Goal: Use online tool/utility: Utilize a website feature to perform a specific function

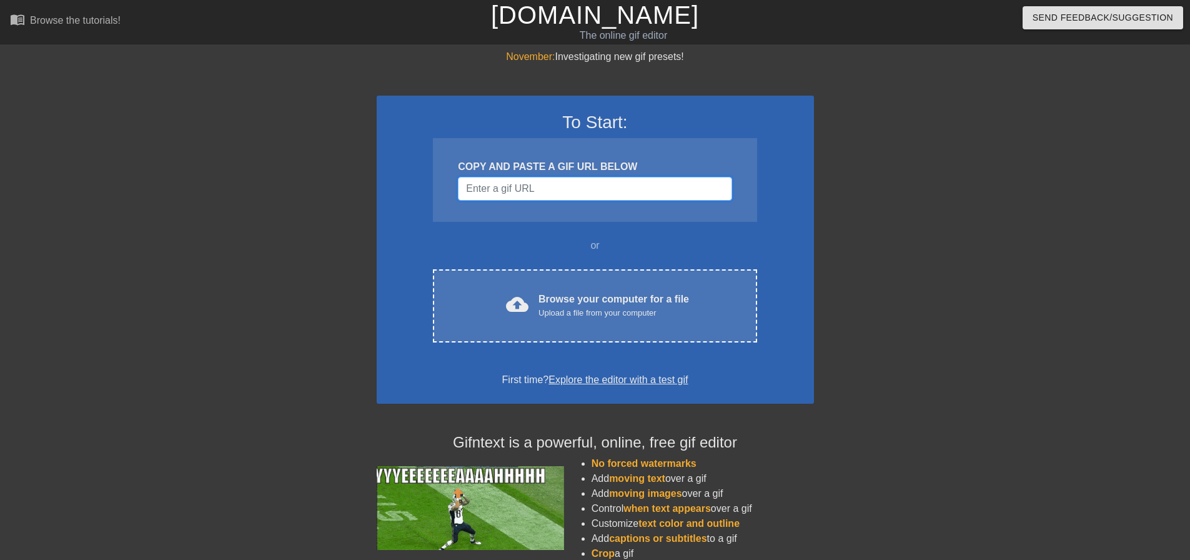
click at [551, 191] on input "Username" at bounding box center [595, 189] width 274 height 24
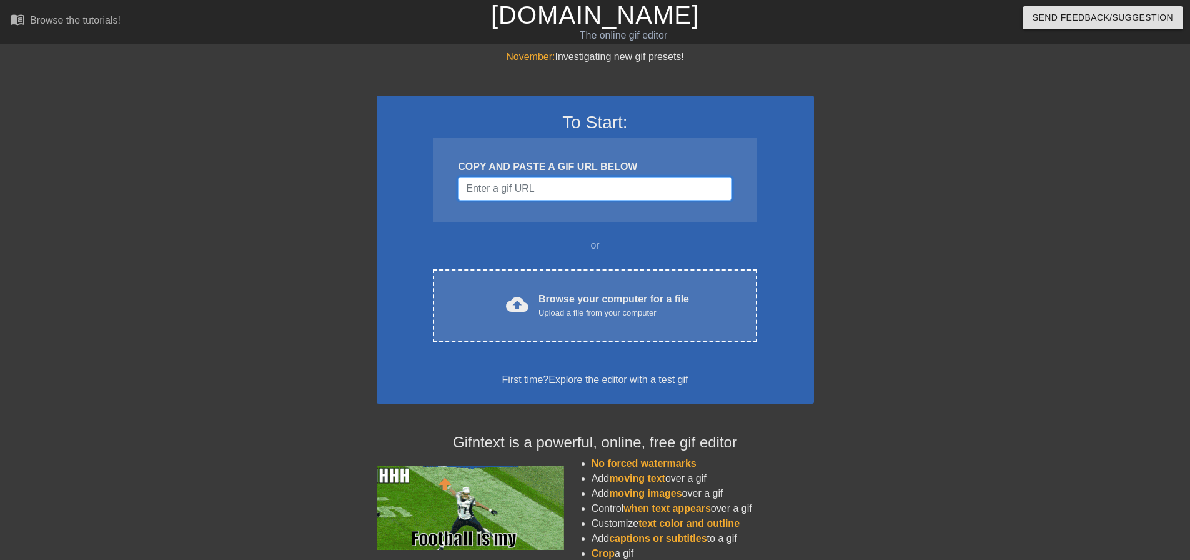
paste input "[URL][DOMAIN_NAME][PERSON_NAME]"
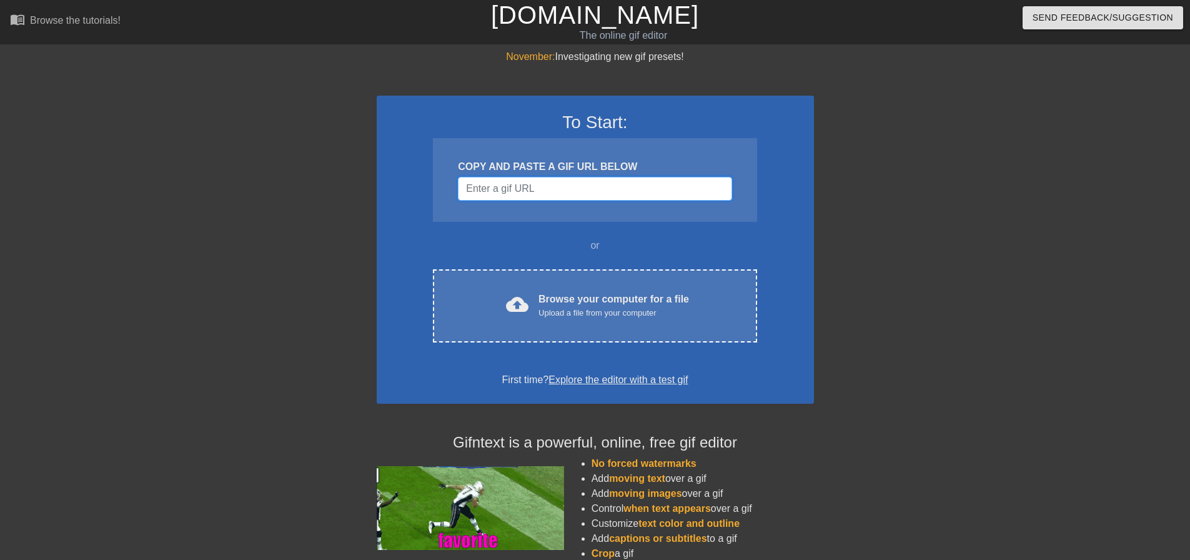
type input "[URL][DOMAIN_NAME][PERSON_NAME]"
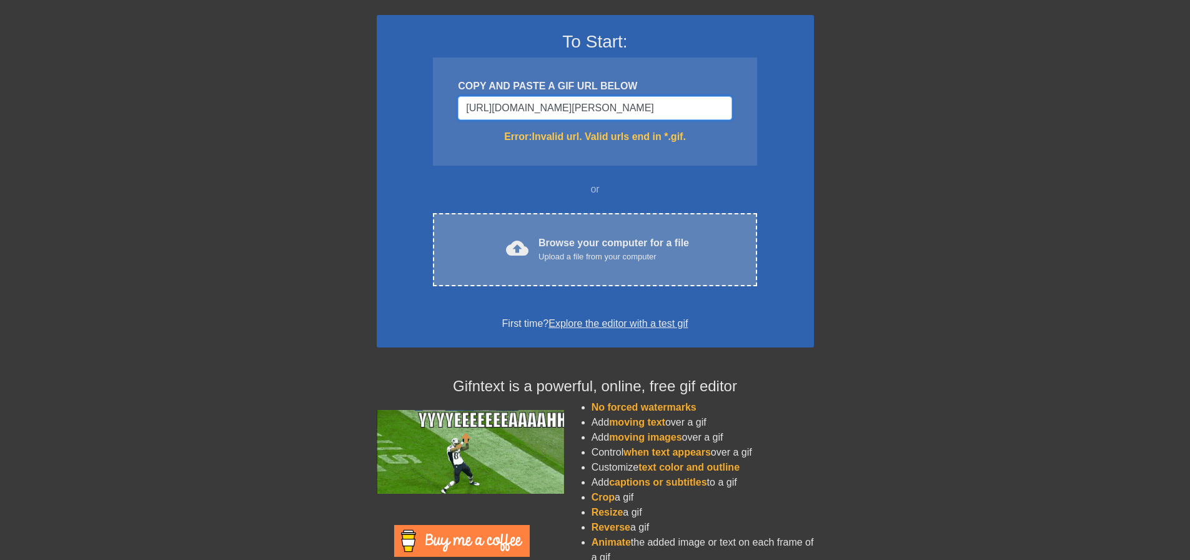
scroll to position [6, 0]
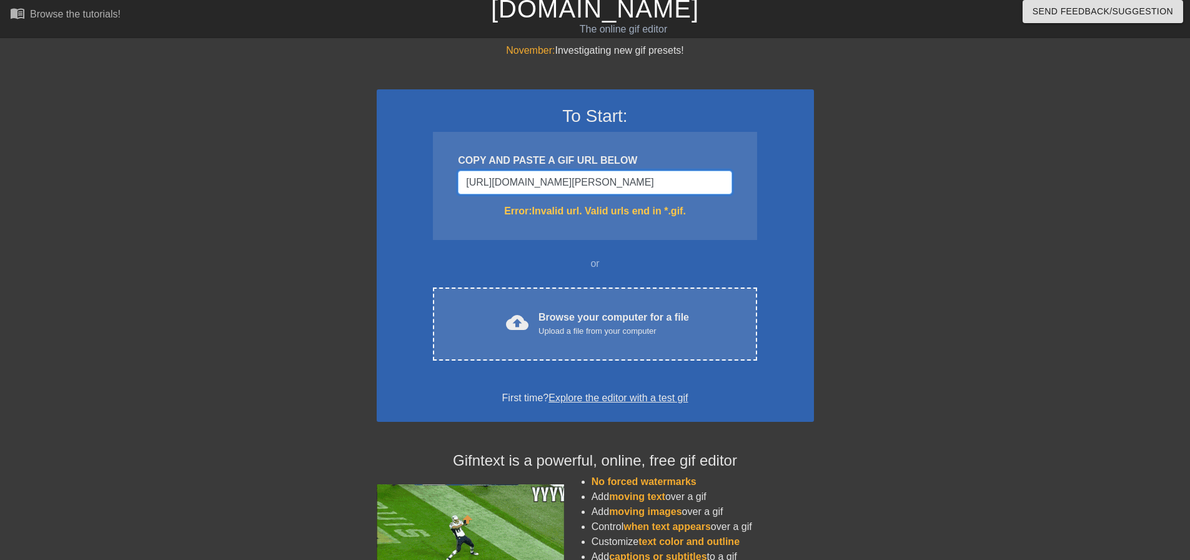
click at [714, 184] on input "[URL][DOMAIN_NAME][PERSON_NAME]" at bounding box center [595, 183] width 274 height 24
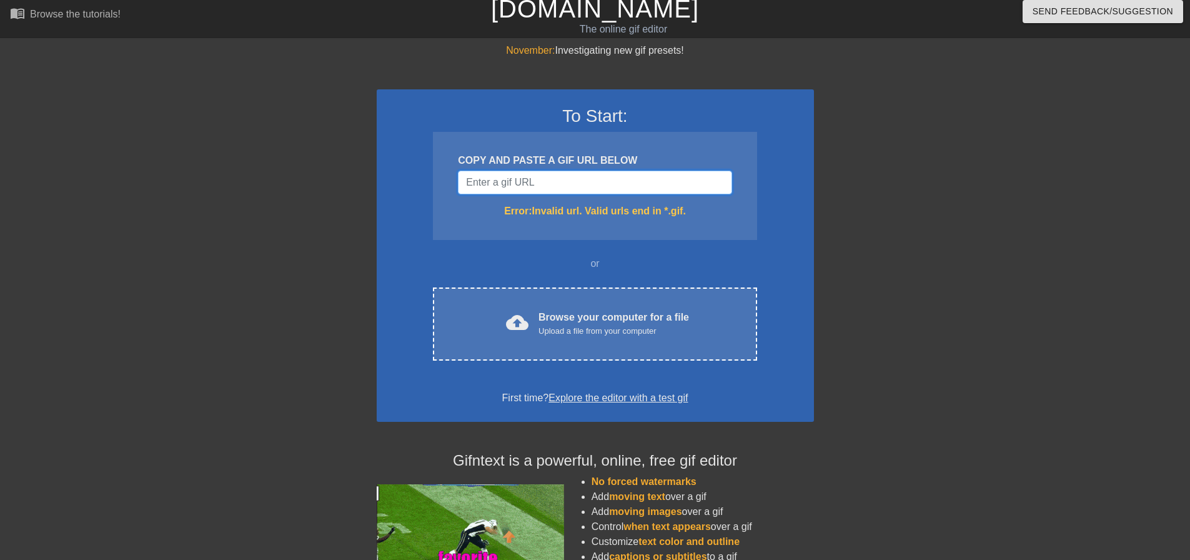
scroll to position [0, 0]
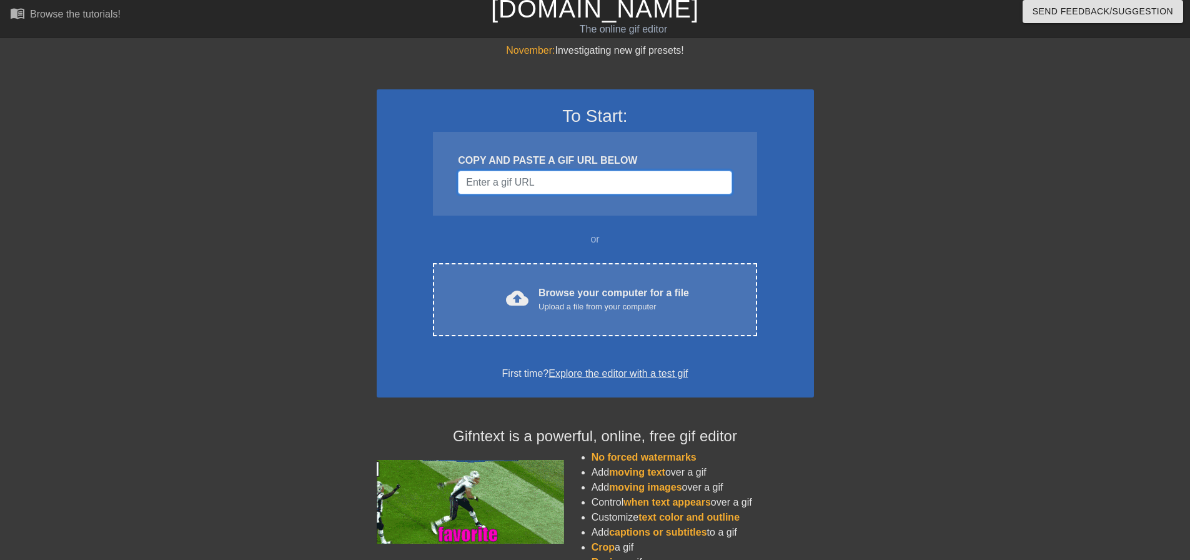
click at [547, 189] on input "Username" at bounding box center [595, 183] width 274 height 24
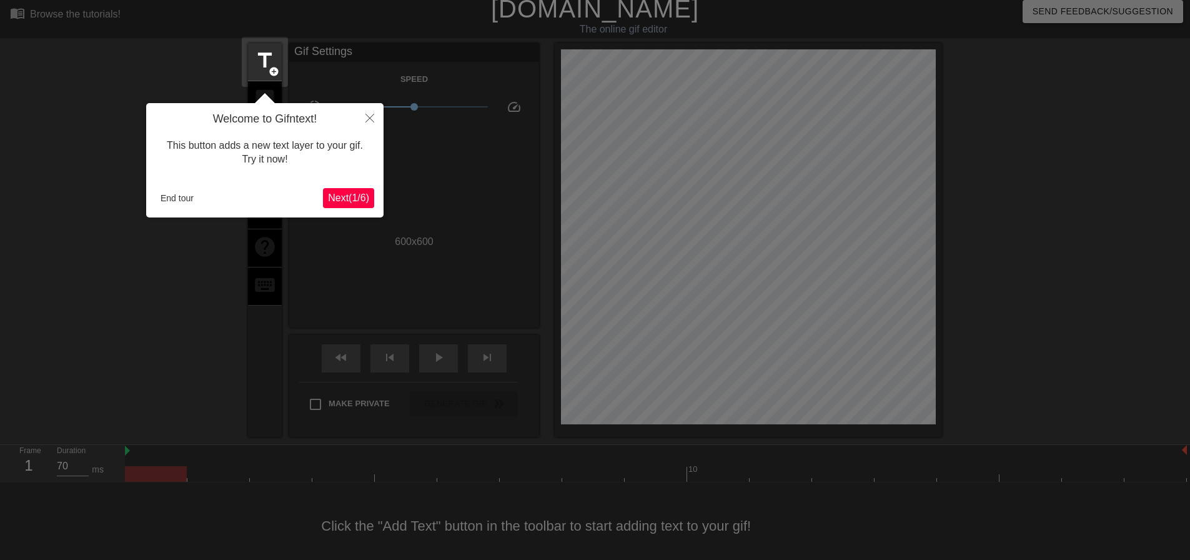
scroll to position [16, 0]
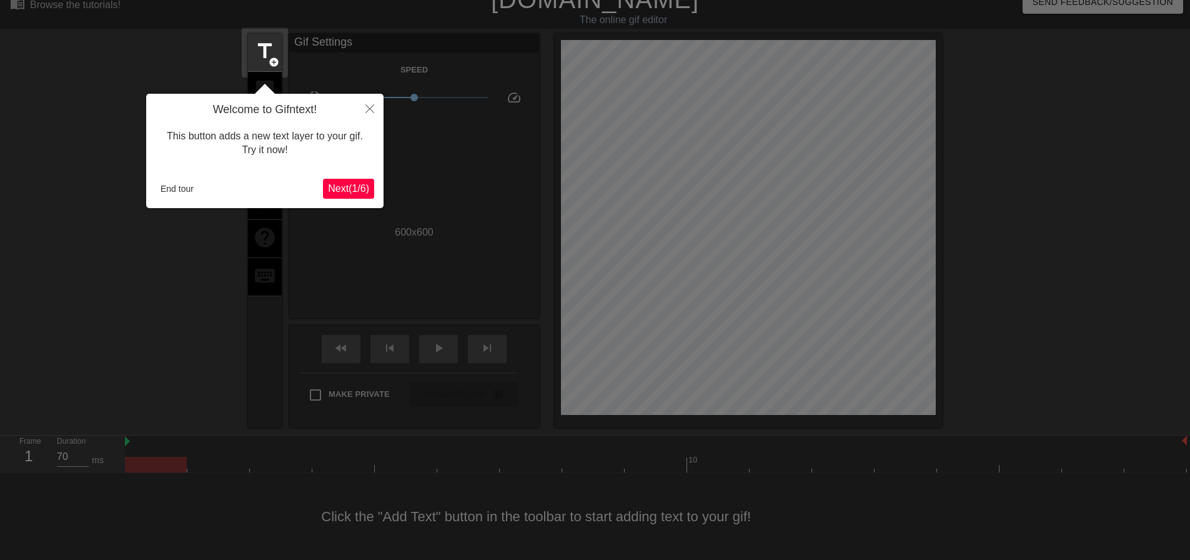
click at [352, 189] on span "Next ( 1 / 6 )" at bounding box center [348, 188] width 41 height 11
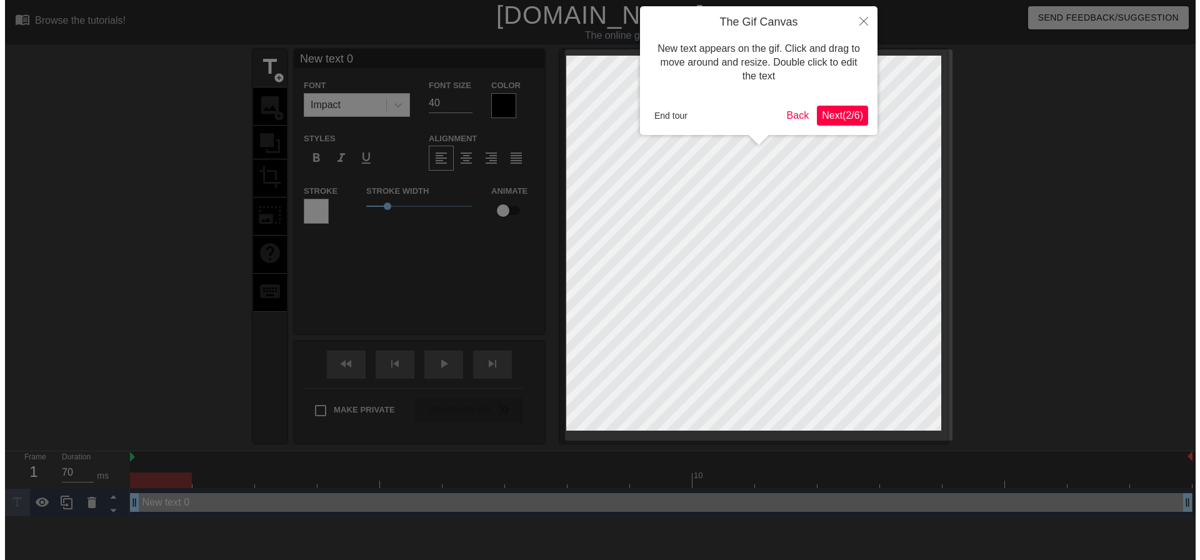
scroll to position [0, 0]
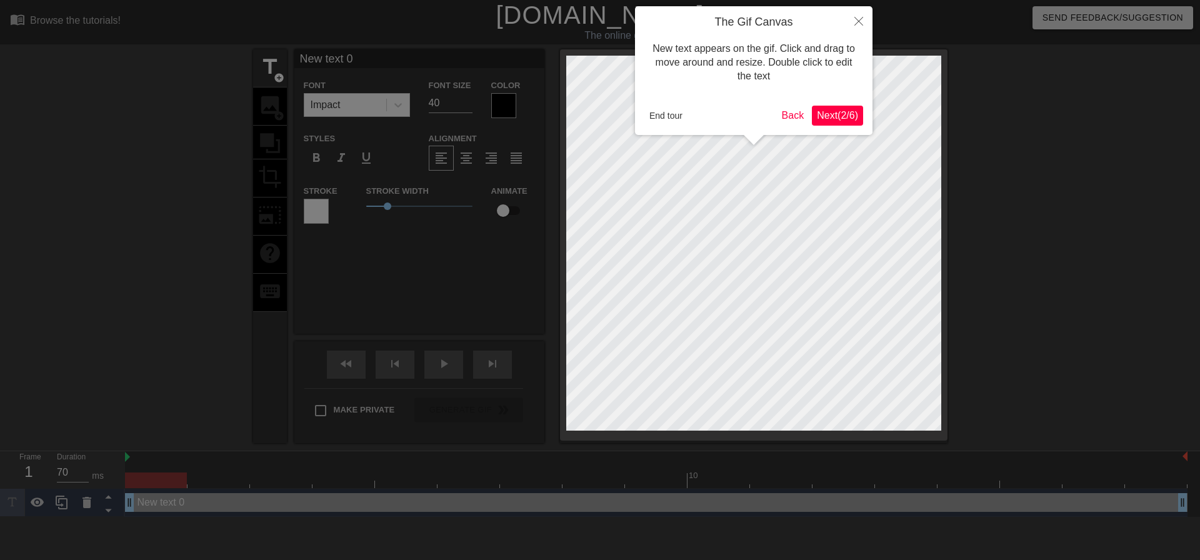
click at [844, 116] on span "Next ( 2 / 6 )" at bounding box center [837, 115] width 41 height 11
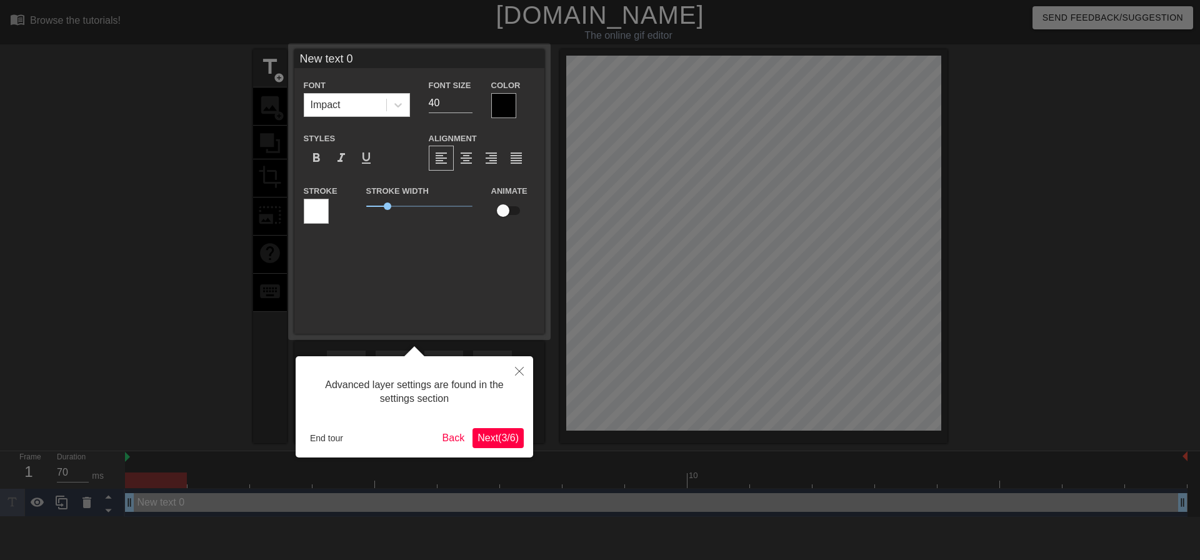
click at [500, 442] on span "Next ( 3 / 6 )" at bounding box center [497, 437] width 41 height 11
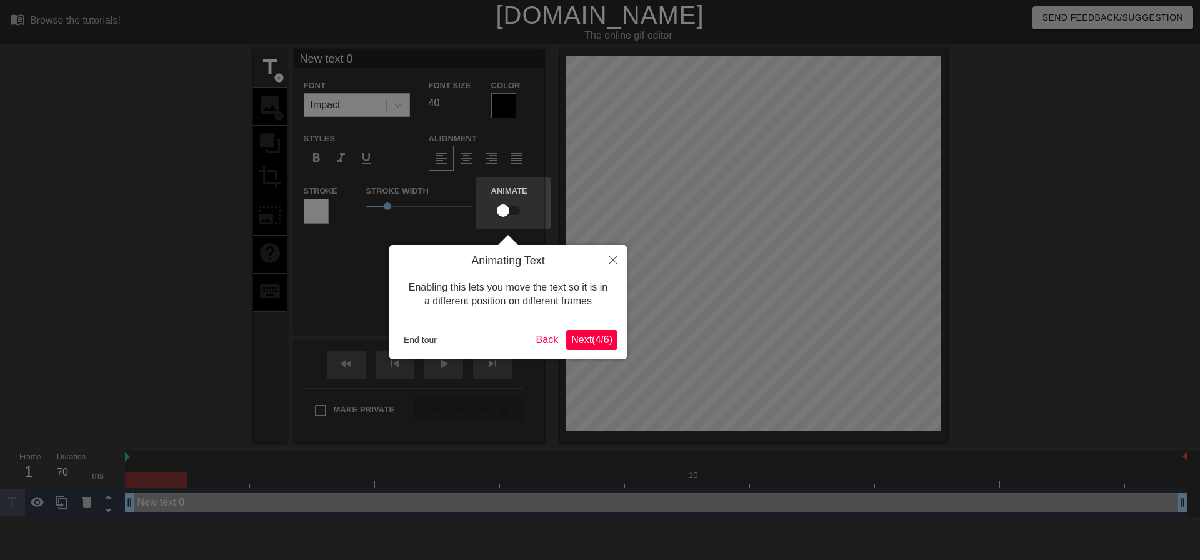
click at [602, 336] on span "Next ( 4 / 6 )" at bounding box center [591, 339] width 41 height 11
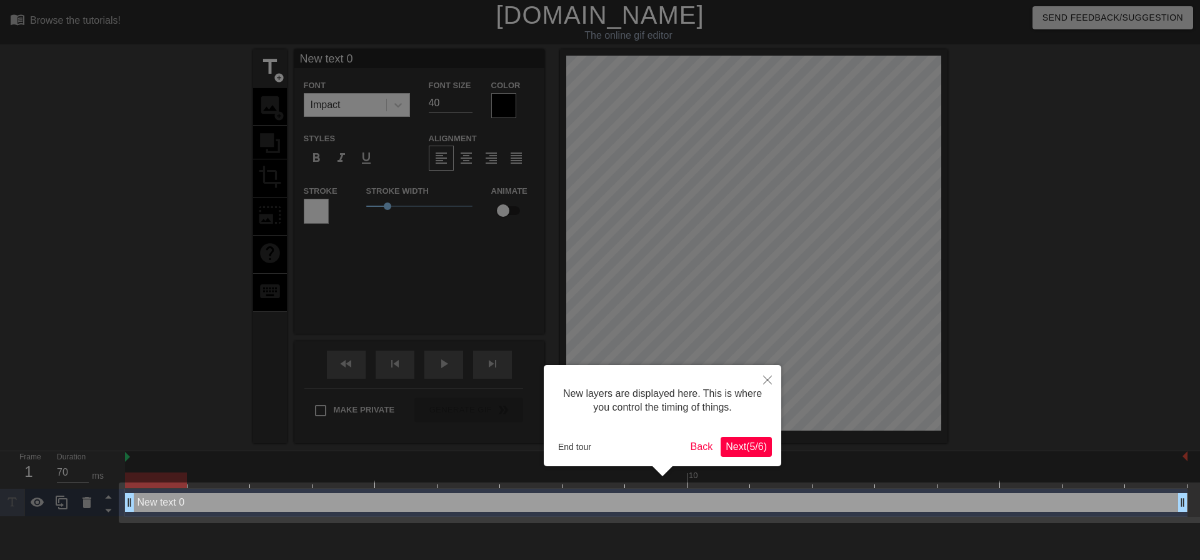
click at [736, 444] on span "Next ( 5 / 6 )" at bounding box center [746, 446] width 41 height 11
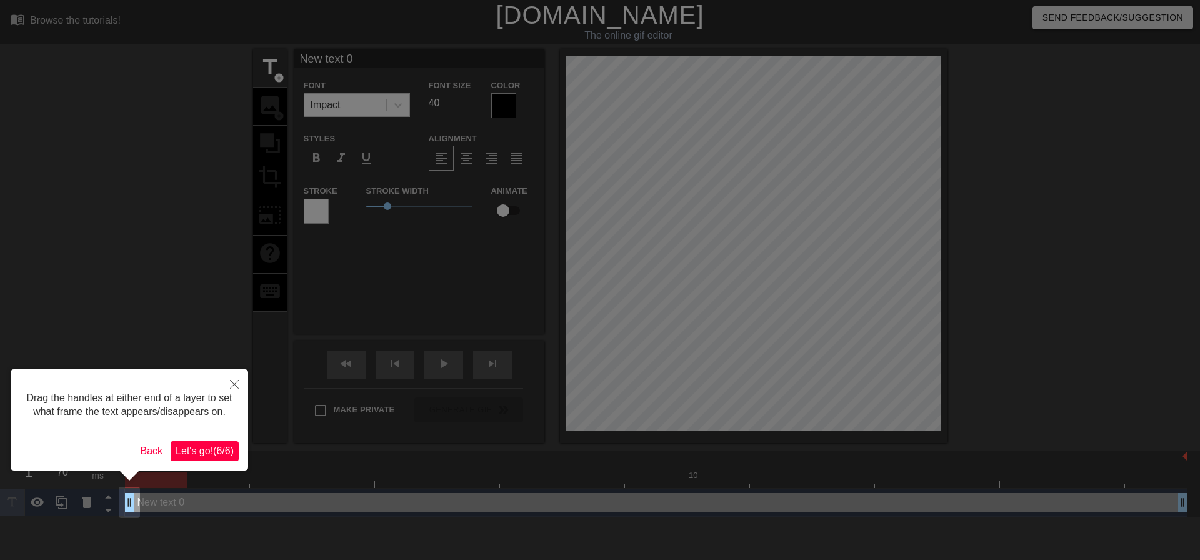
click at [219, 452] on span "Let's go! ( 6 / 6 )" at bounding box center [205, 451] width 58 height 11
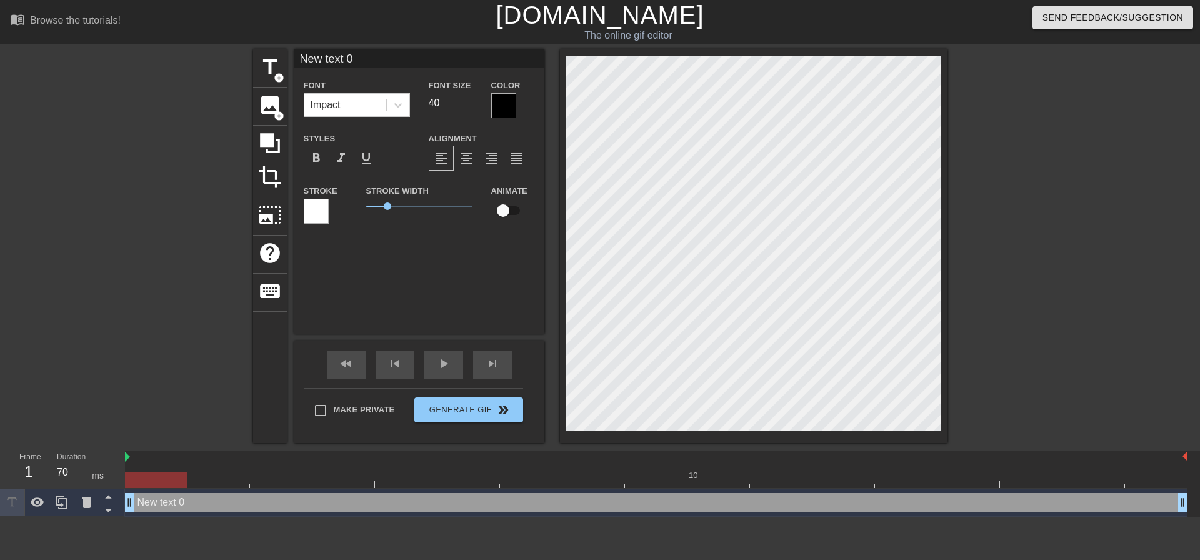
scroll to position [1, 3]
type input "New text"
type textarea "New text"
type input "New text"
type textarea "New text"
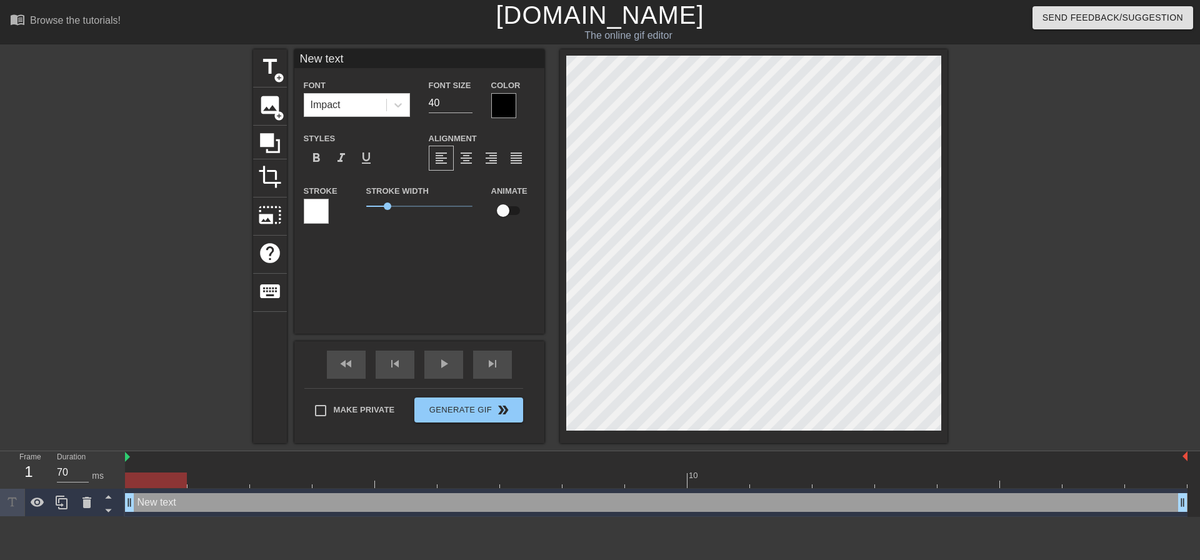
type input "New tex"
type textarea "New tex"
type input "New te"
type textarea "New te"
type input "New t"
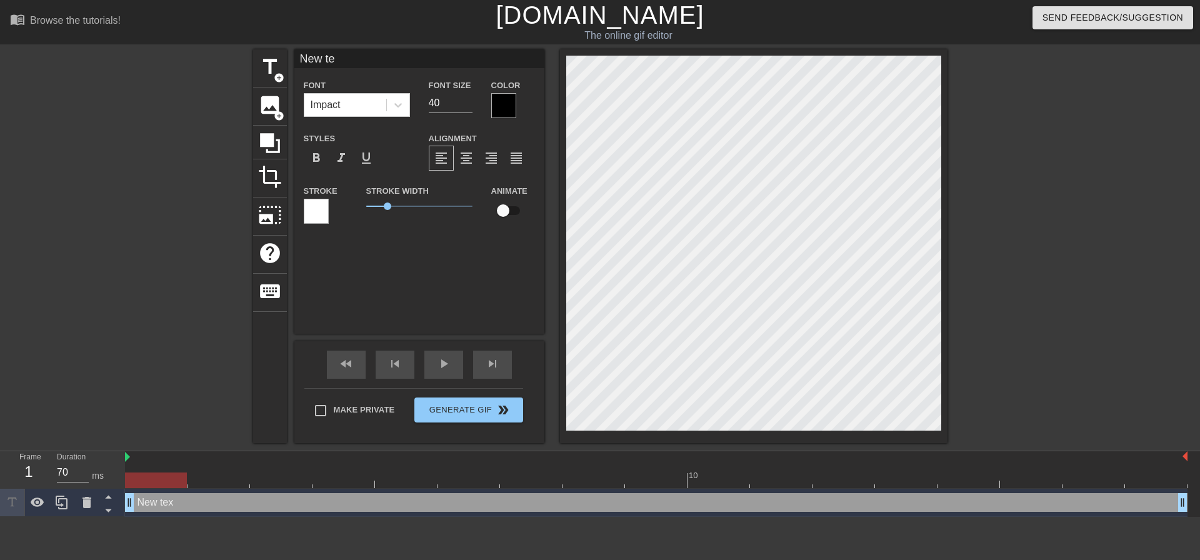
type textarea "New t"
type input "New"
type textarea "New"
type input "New"
type textarea "New"
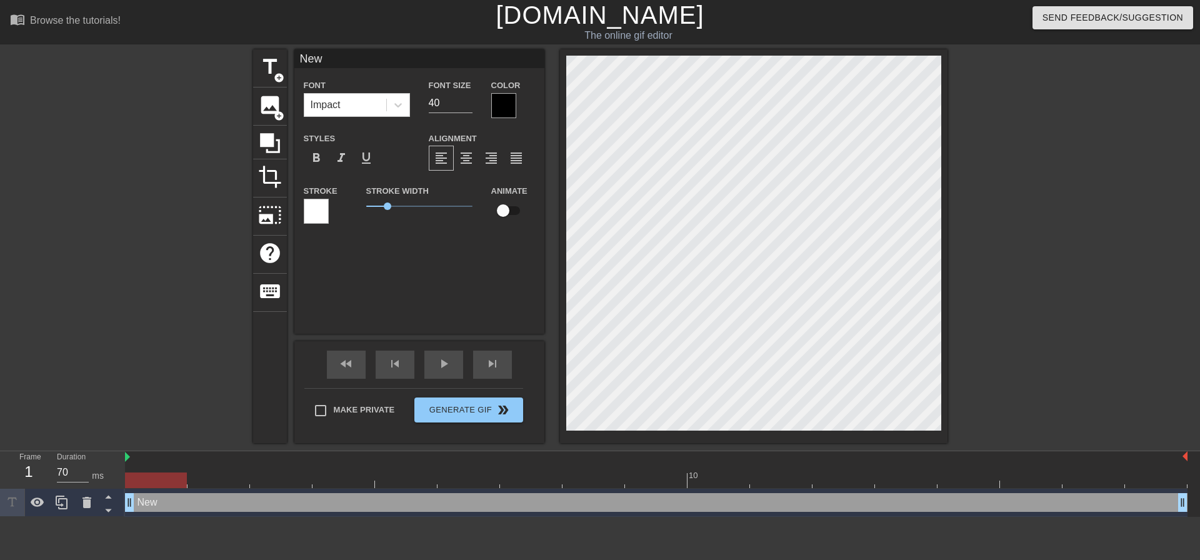
type input "Ne"
type textarea "Ne"
type input "N"
type textarea "N"
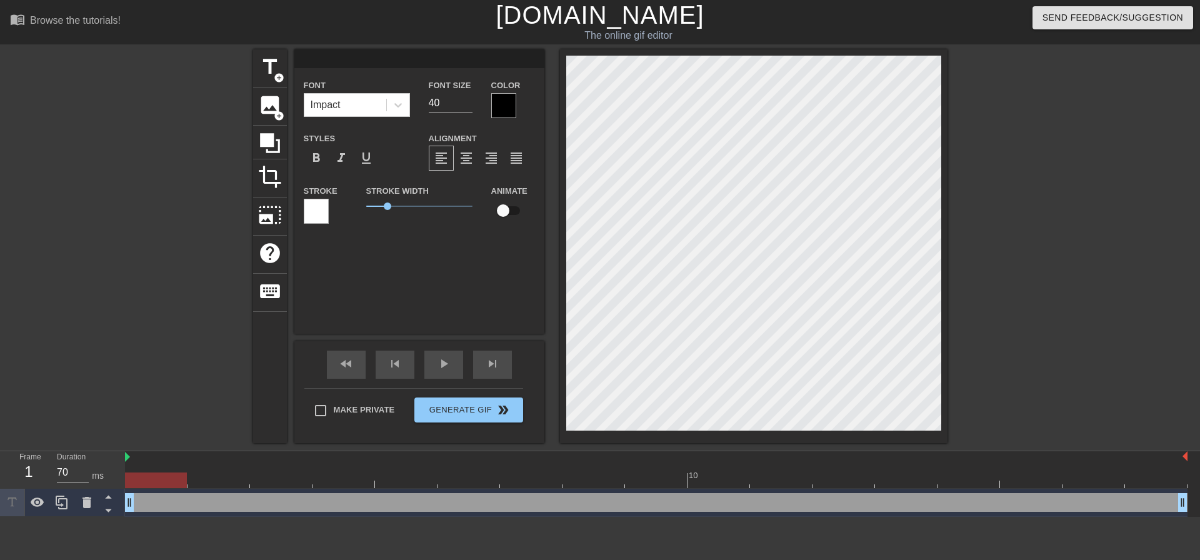
type input "C"
type textarea "C"
type input "Cl"
type textarea "Cl"
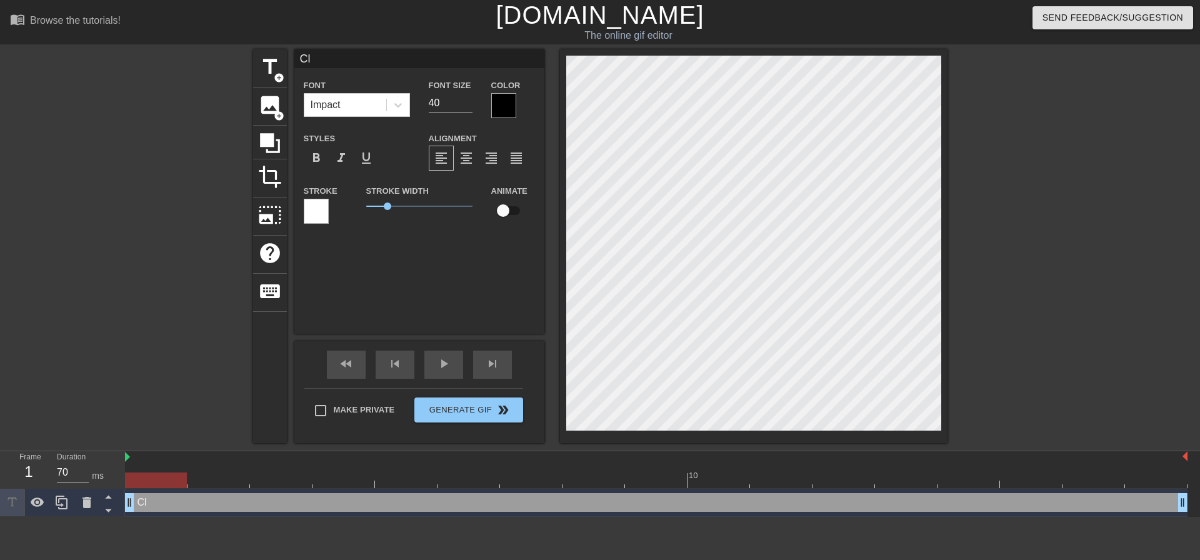
type input "Cli"
type textarea "Cli"
type input "Clie"
type textarea "Clie"
type input "Clien"
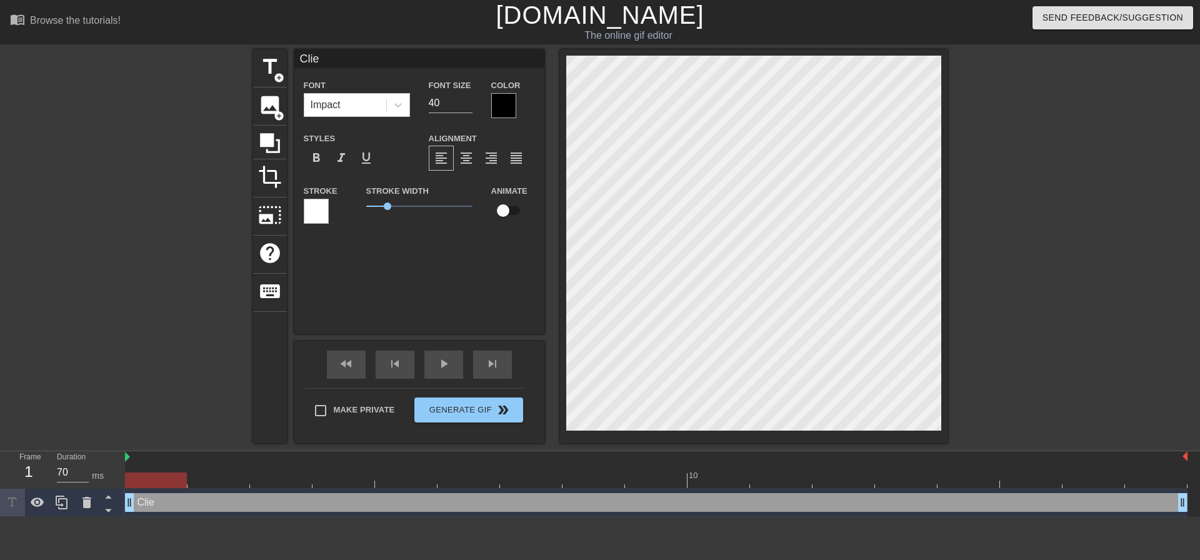
type textarea "Clien"
type input "Client"
type textarea "Client"
type input "Clients"
type textarea "Clients"
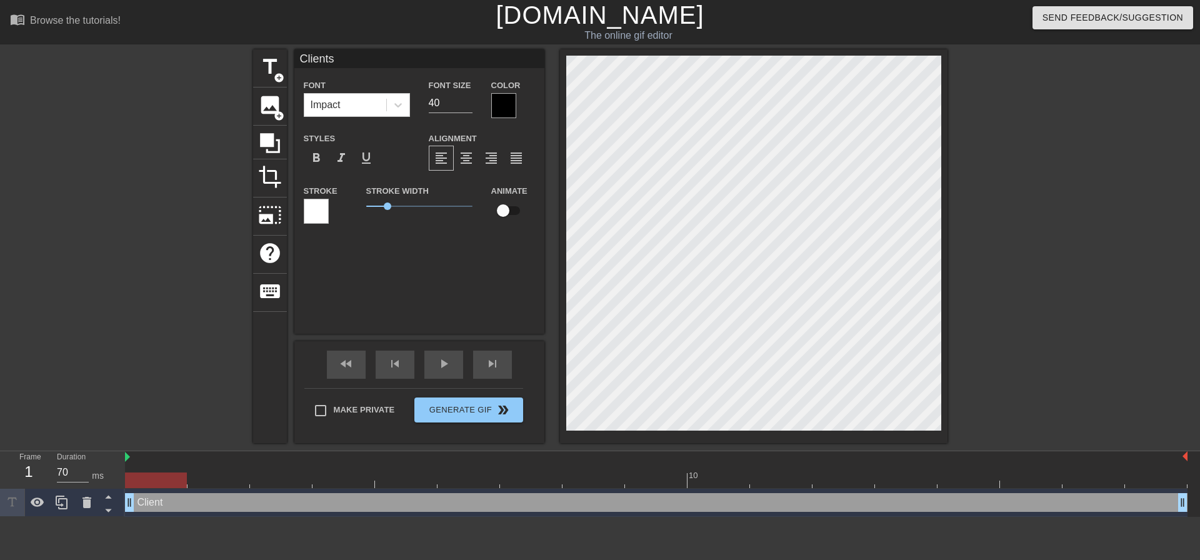
type input "Clients"
type textarea "Clients"
type input "Clients c"
type textarea "Clients c"
type input "Clients ch"
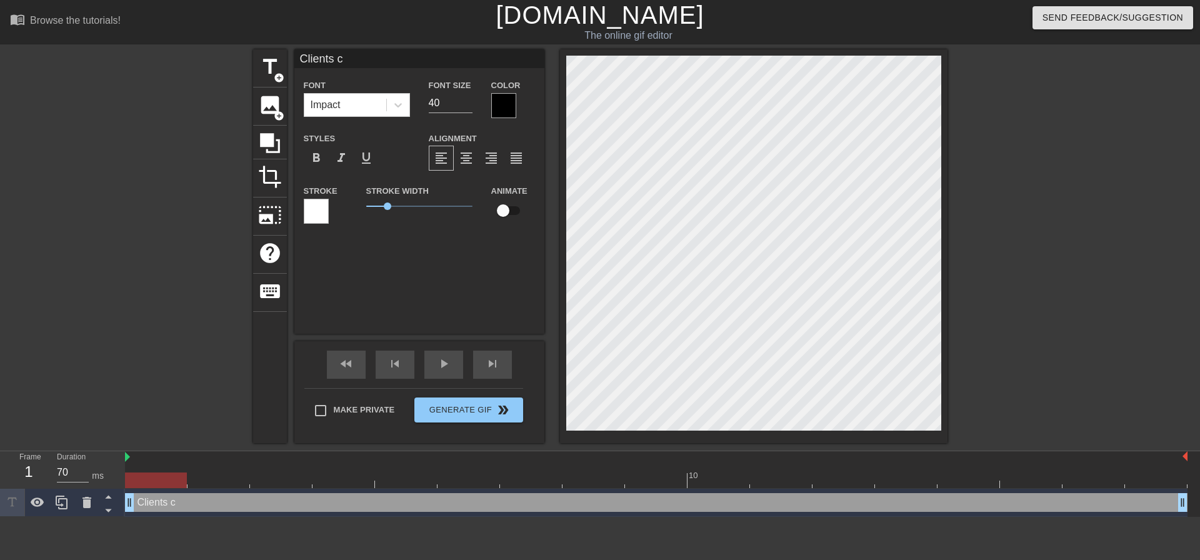
type textarea "Clients ch"
type input "Clients cha"
type textarea "Clients cha"
type input "Clients chat"
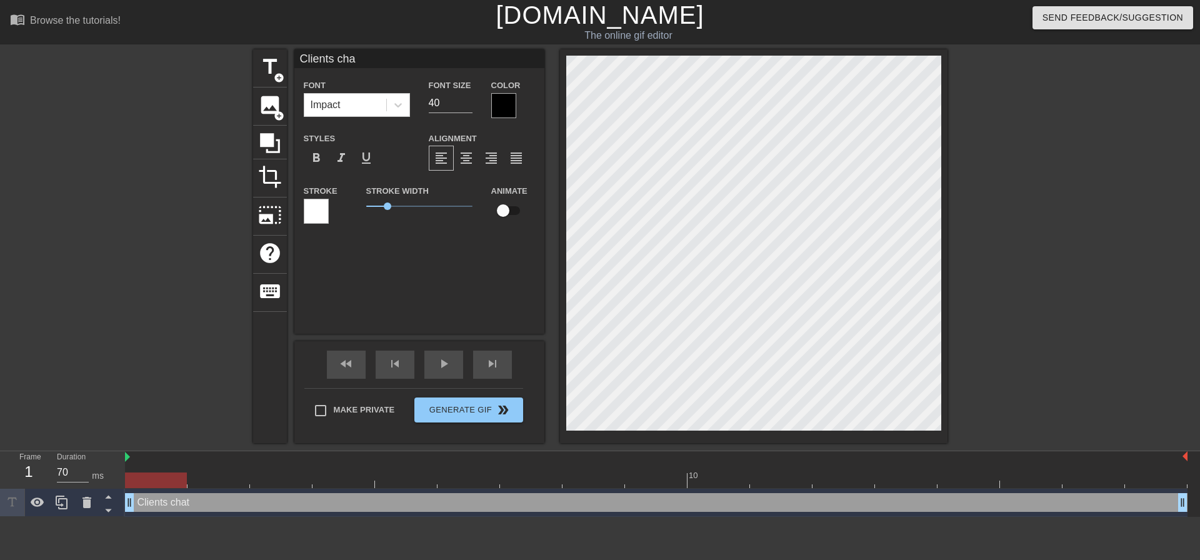
type textarea "Clients chat"
type input "Clients cha"
type textarea "Clients cha"
type input "Clients ch"
type textarea "Clients ch"
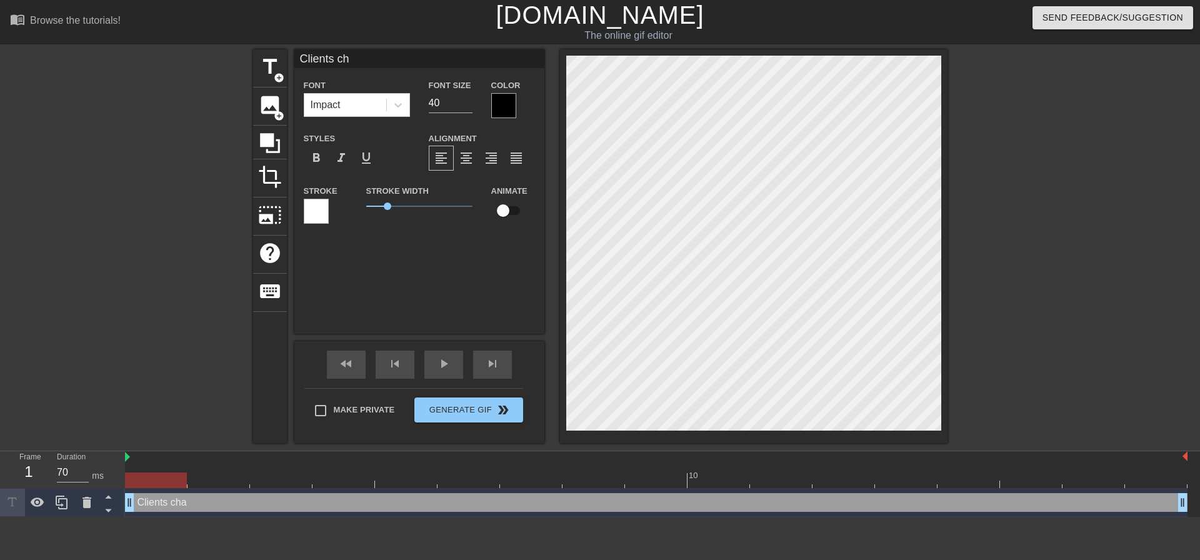
type input "Clients c"
type textarea "Clients c"
type input "Clients"
type textarea "Clients"
type input "Clients t"
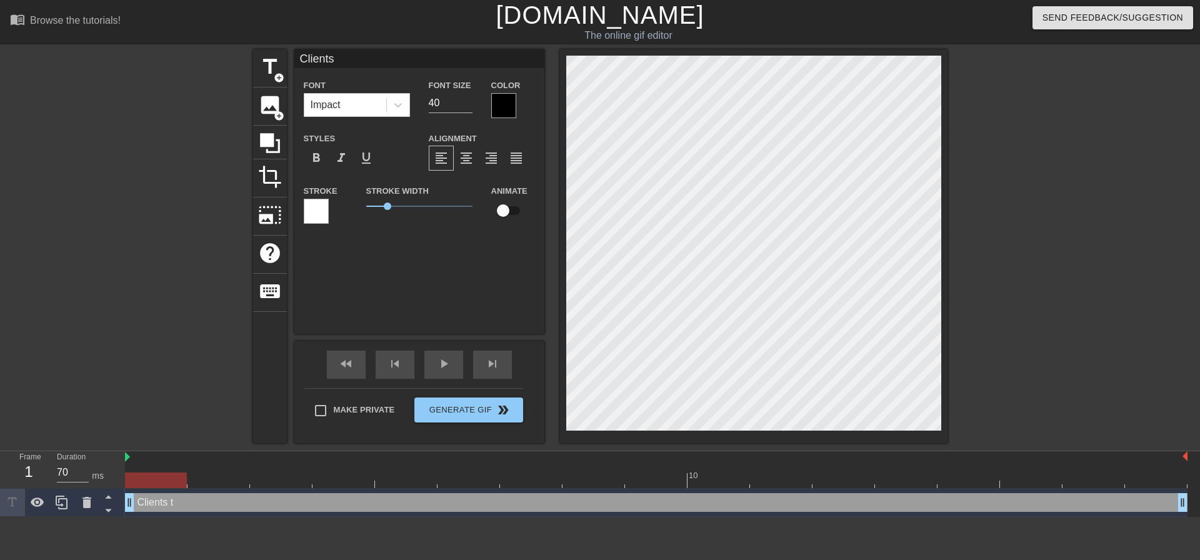
type textarea "Clients t"
type input "Clients th"
type textarea "Clients th"
type input "Clients tha"
type textarea "Clients tha"
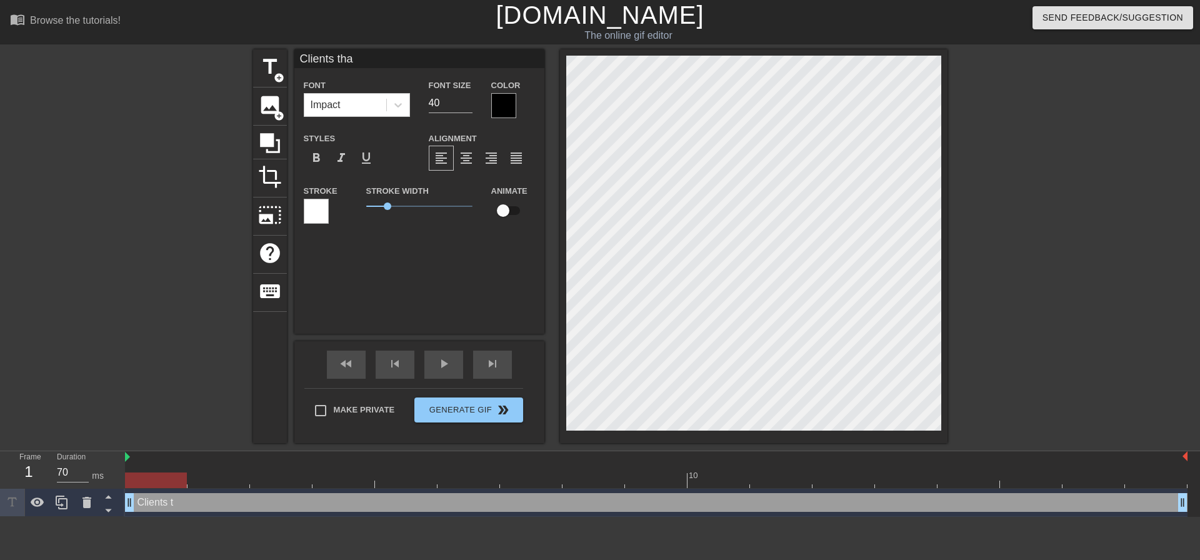
type input "Clients that"
type textarea "Clients that"
type input "Clients that"
type textarea "Clients that"
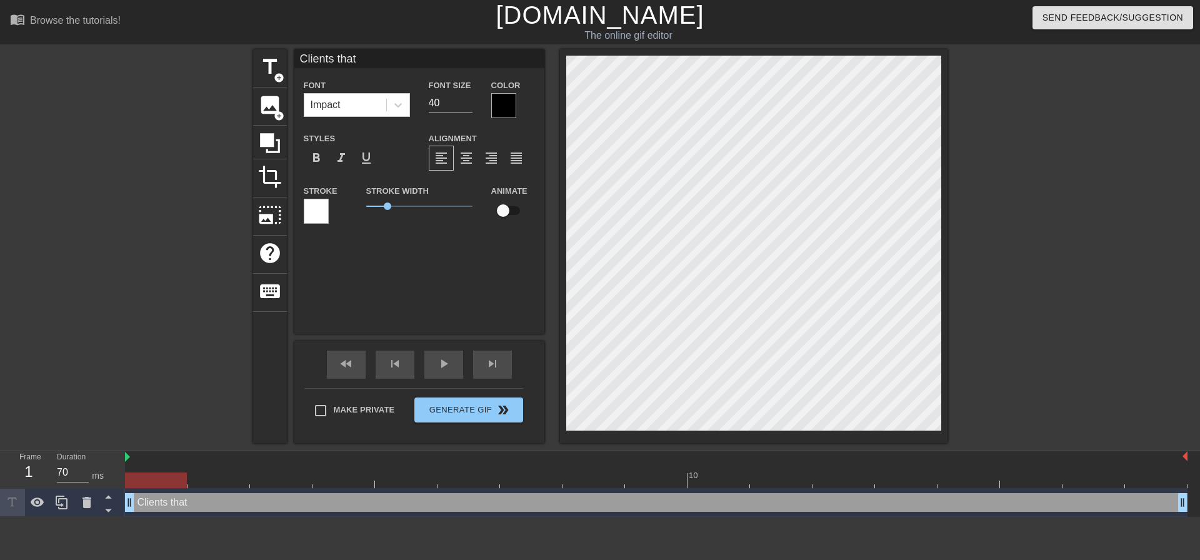
click at [421, 59] on input "Clients that" at bounding box center [419, 58] width 250 height 19
drag, startPoint x: 711, startPoint y: 52, endPoint x: 276, endPoint y: 65, distance: 434.5
click at [276, 65] on span "title" at bounding box center [270, 67] width 24 height 24
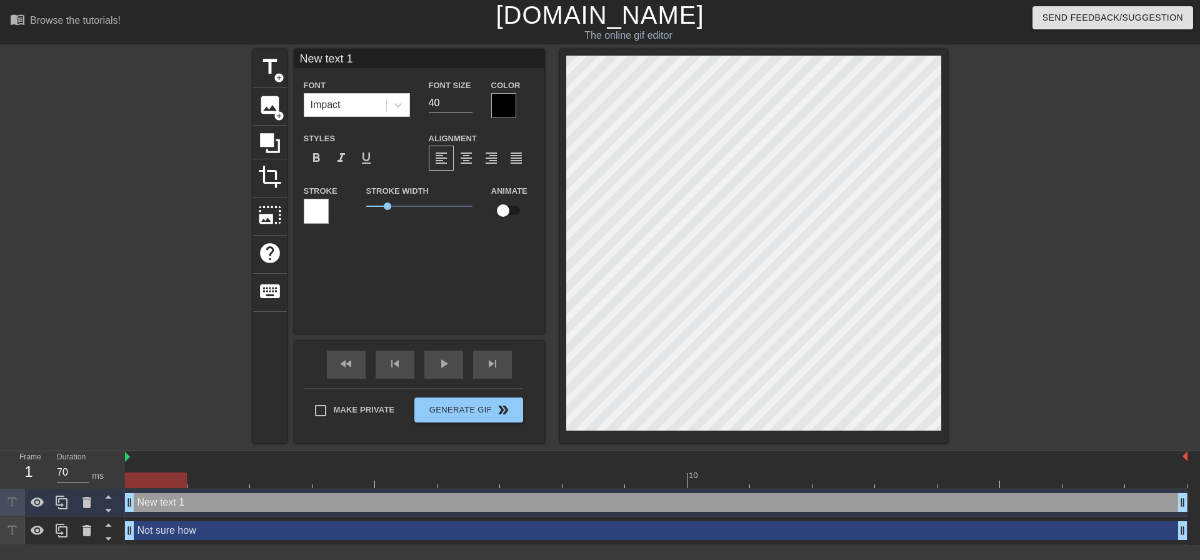
click at [383, 55] on input "New text 1" at bounding box center [419, 58] width 250 height 19
type input "to properly use the software"
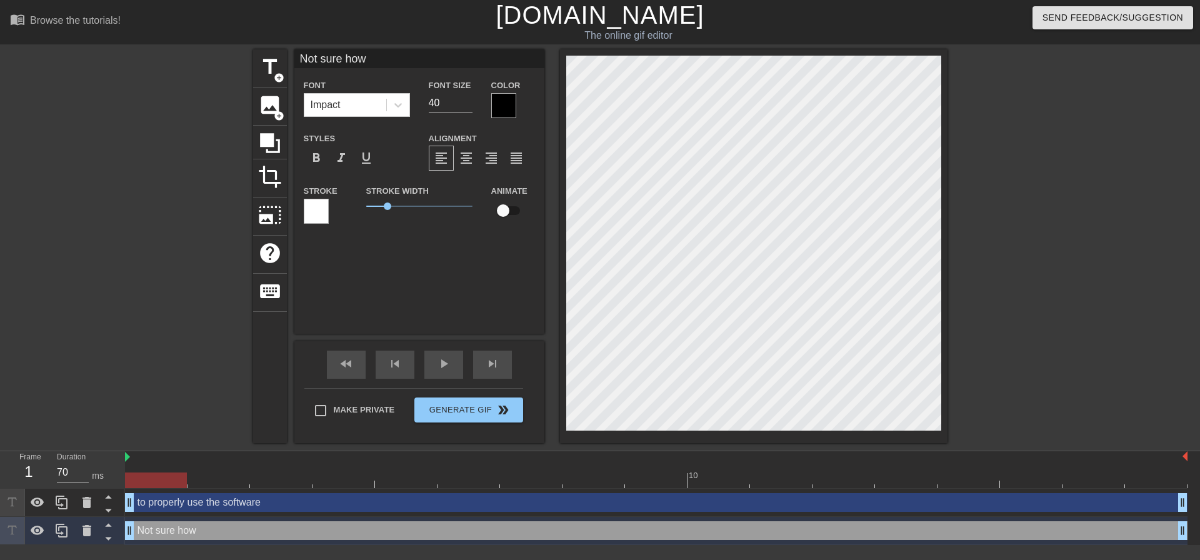
click at [408, 63] on input "Not sure how" at bounding box center [419, 58] width 250 height 19
type input "Not sure how to properly"
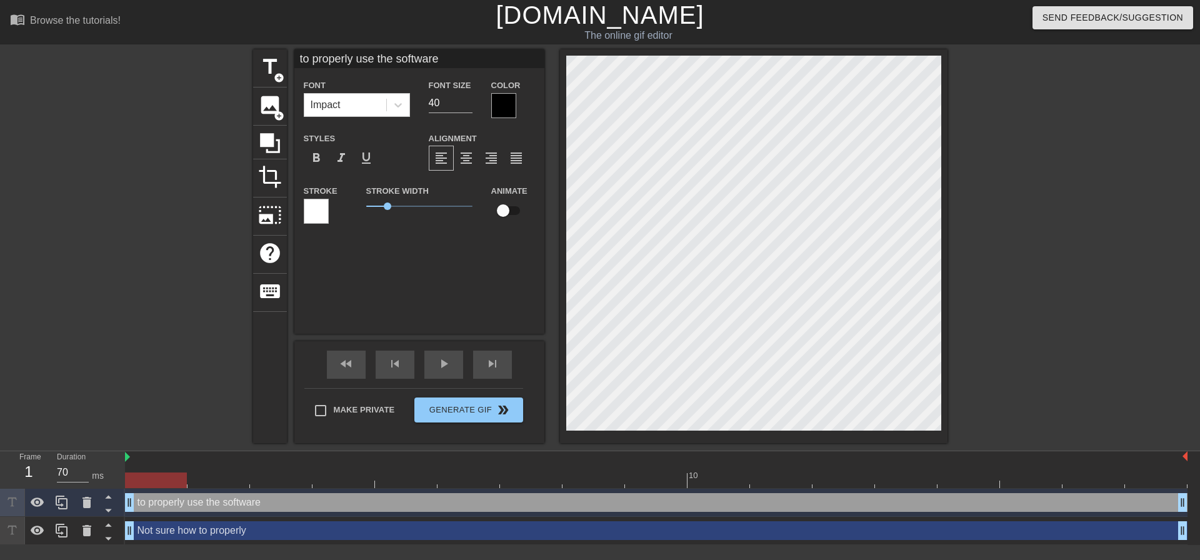
drag, startPoint x: 331, startPoint y: 58, endPoint x: 219, endPoint y: 48, distance: 111.7
click at [219, 48] on div "menu_book Browse the tutorials! [DOMAIN_NAME] The online gif editor Send Feedba…" at bounding box center [600, 272] width 1200 height 545
click at [439, 64] on input "use the software" at bounding box center [419, 58] width 250 height 19
type input "use the software you should"
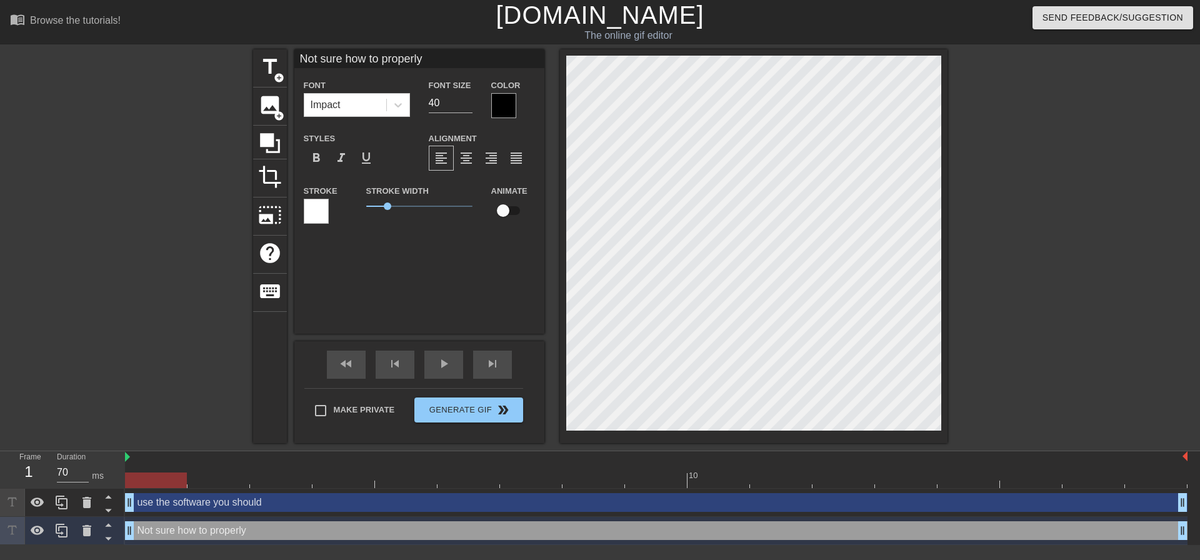
type input "use the software you should"
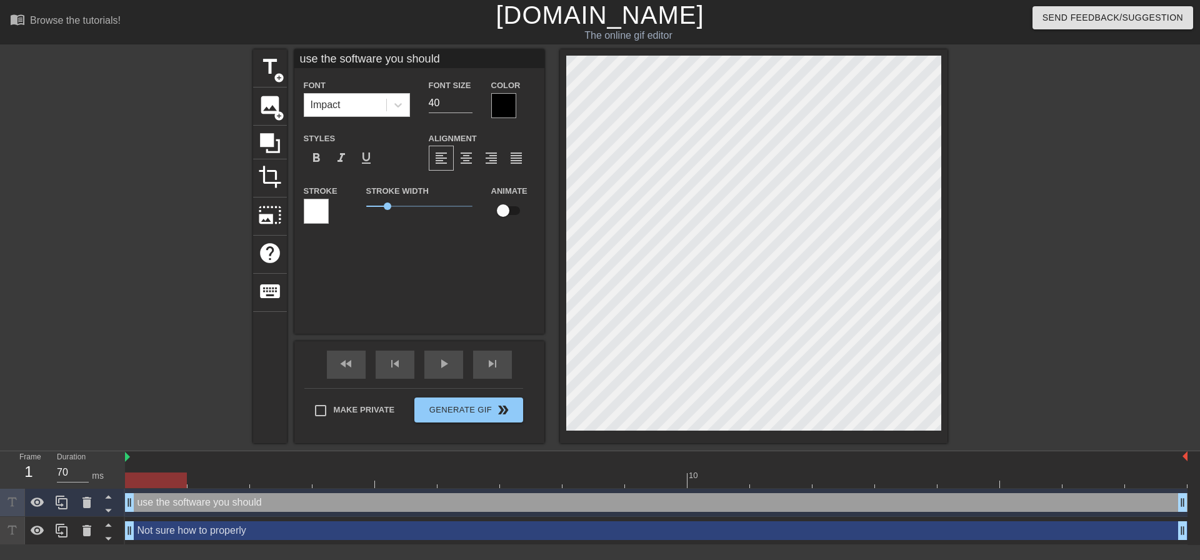
scroll to position [2, 8]
click at [87, 534] on icon at bounding box center [86, 530] width 9 height 11
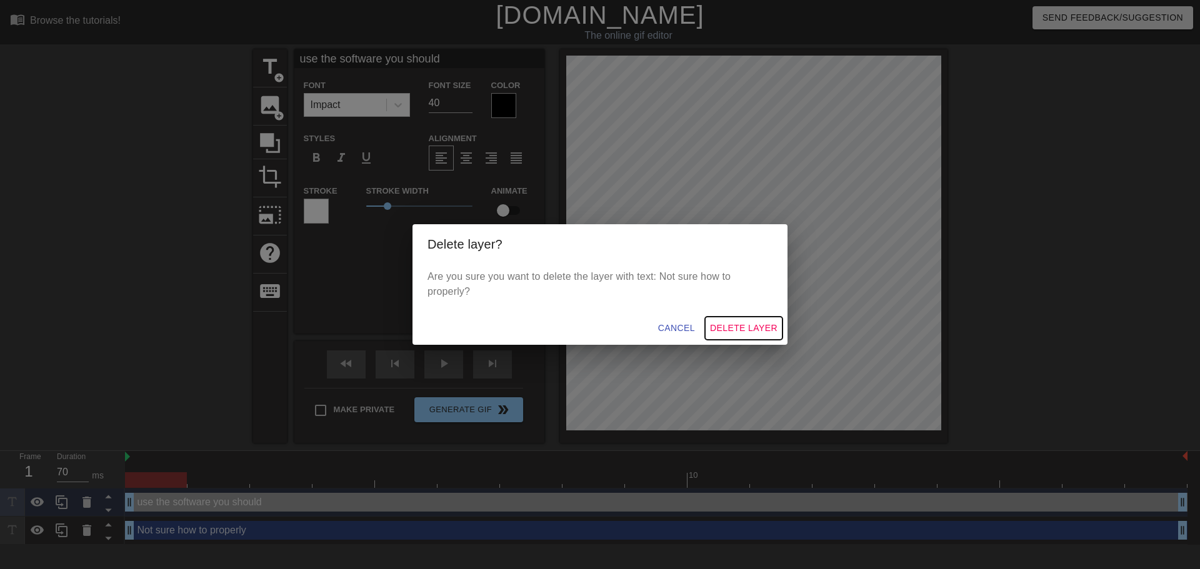
click at [752, 328] on span "Delete Layer" at bounding box center [743, 329] width 67 height 16
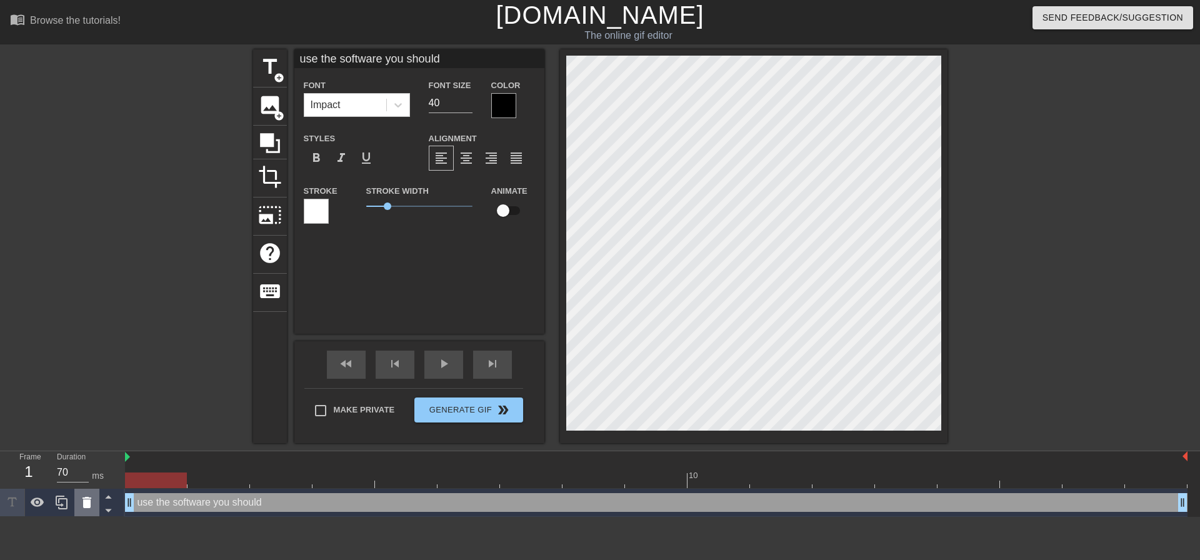
click at [85, 502] on icon at bounding box center [86, 502] width 9 height 11
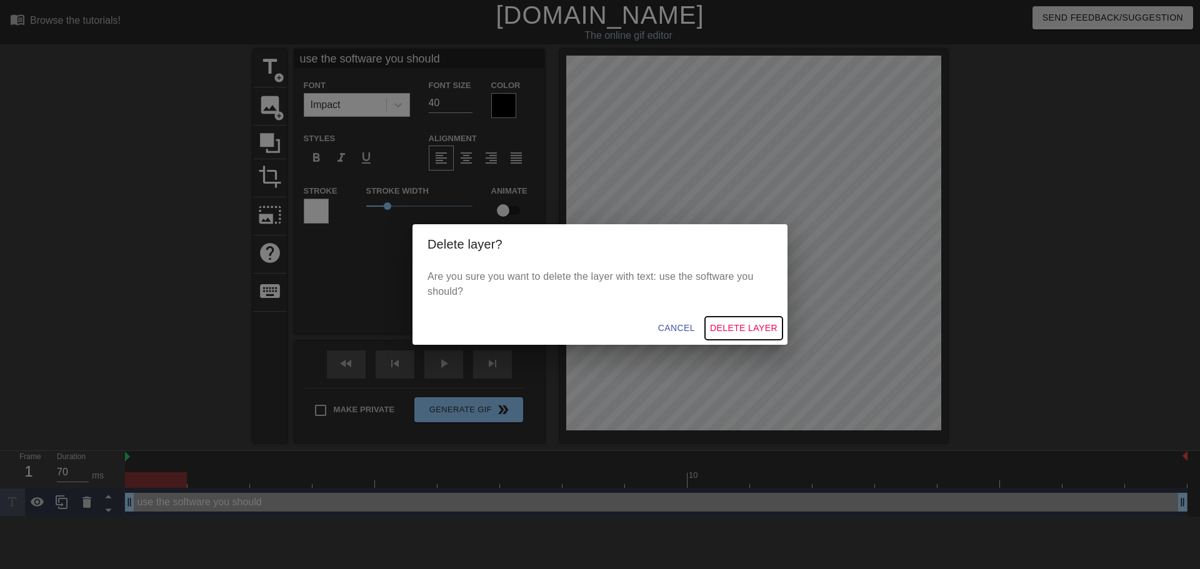
click at [759, 324] on span "Delete Layer" at bounding box center [743, 329] width 67 height 16
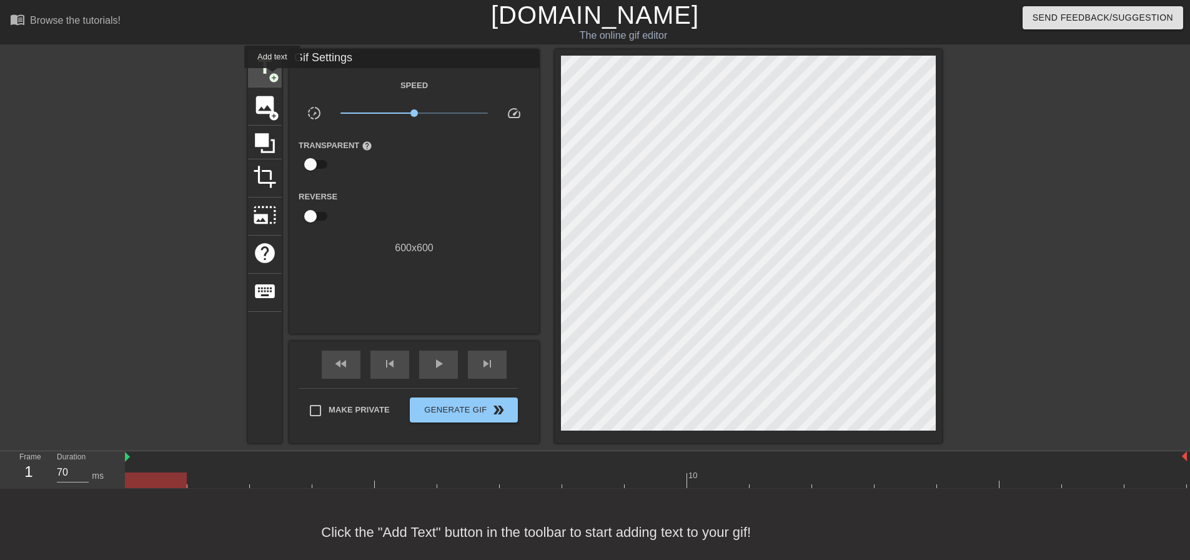
click at [272, 76] on span "add_circle" at bounding box center [274, 77] width 11 height 11
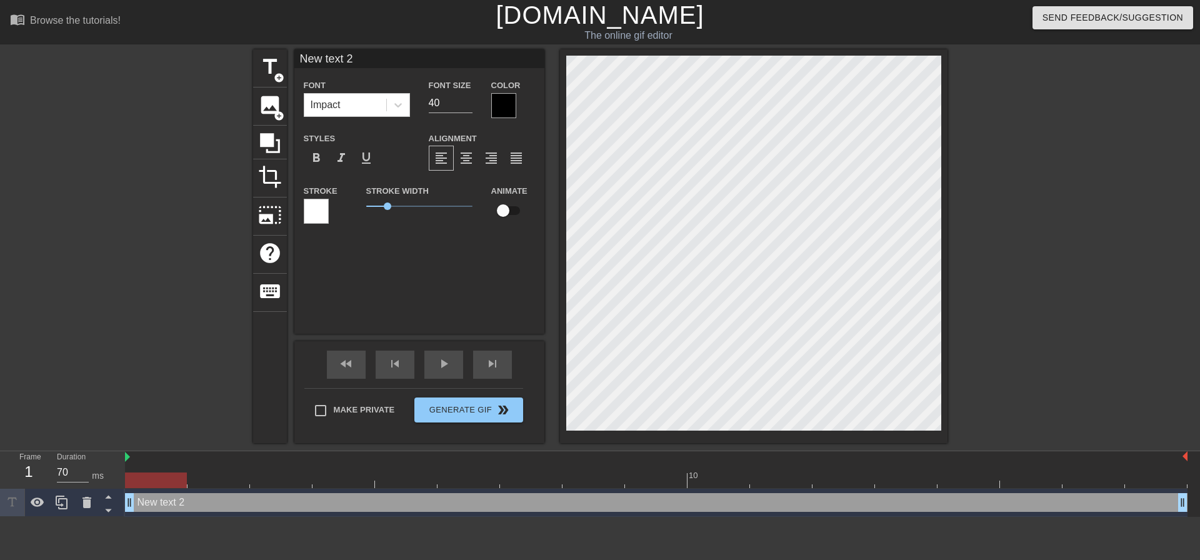
click at [361, 54] on input "New text 2" at bounding box center [419, 58] width 250 height 19
click at [349, 59] on input "Deadline client" at bounding box center [419, 58] width 250 height 19
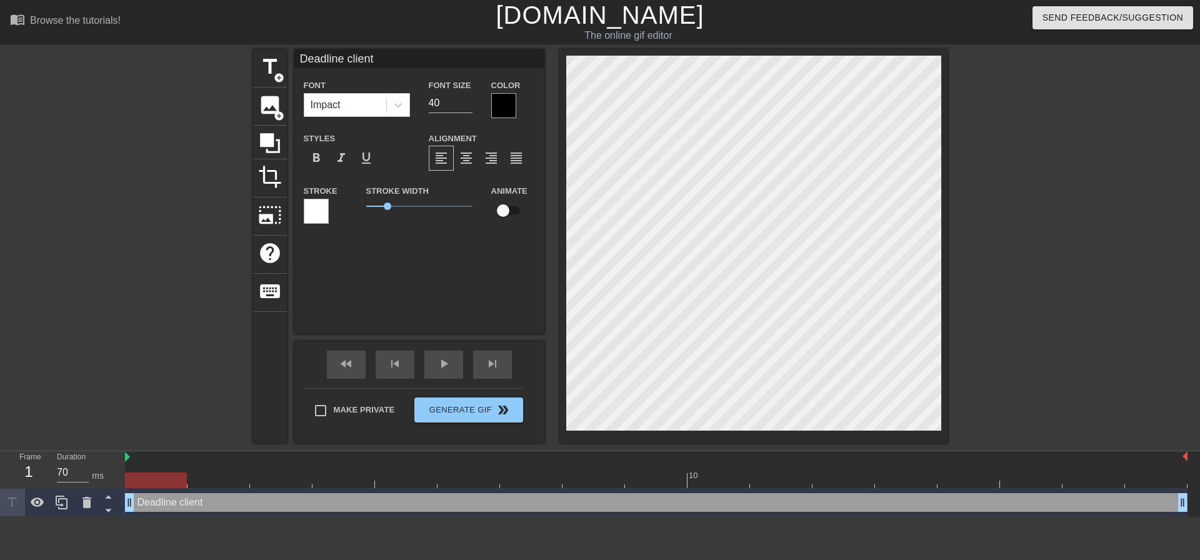
click at [349, 59] on input "Deadline client" at bounding box center [419, 58] width 250 height 19
type input "Uneducated deadline clients"
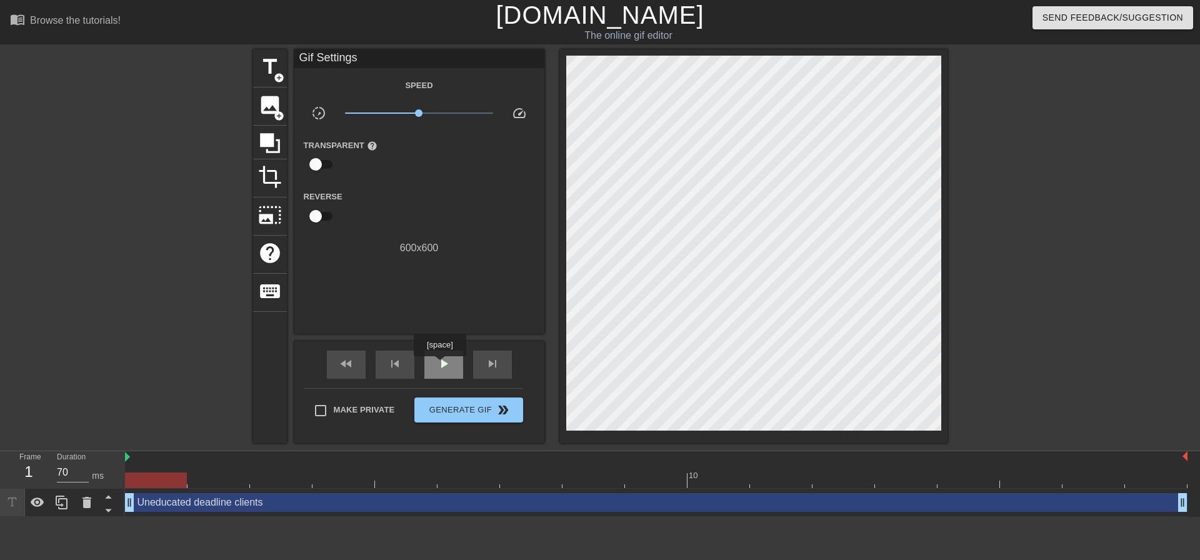
click at [440, 364] on span "play_arrow" at bounding box center [443, 363] width 15 height 15
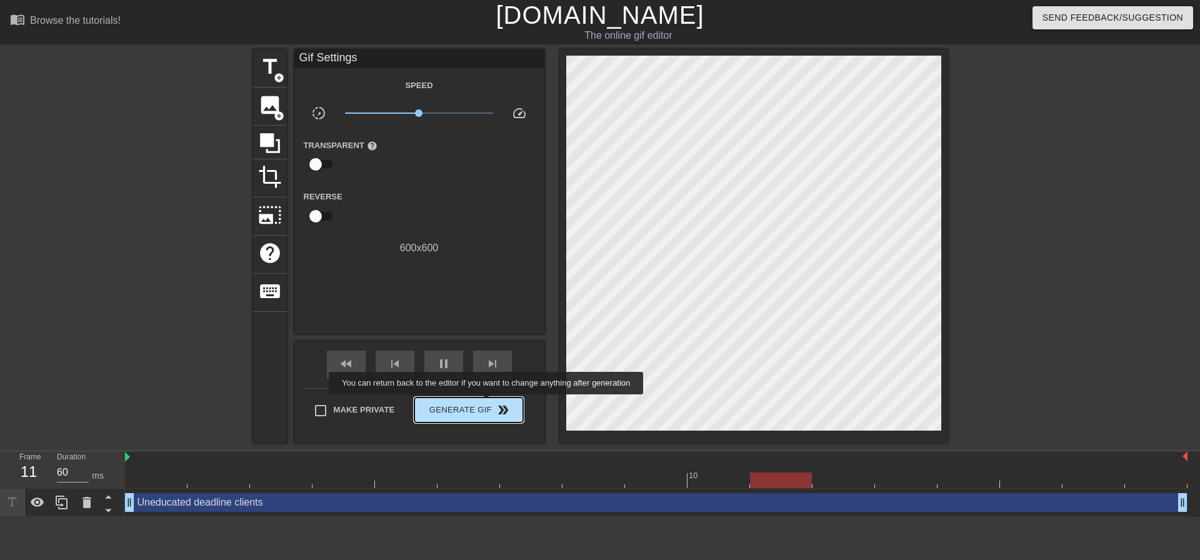
type input "70"
click at [487, 402] on span "Generate Gif double_arrow" at bounding box center [468, 409] width 98 height 15
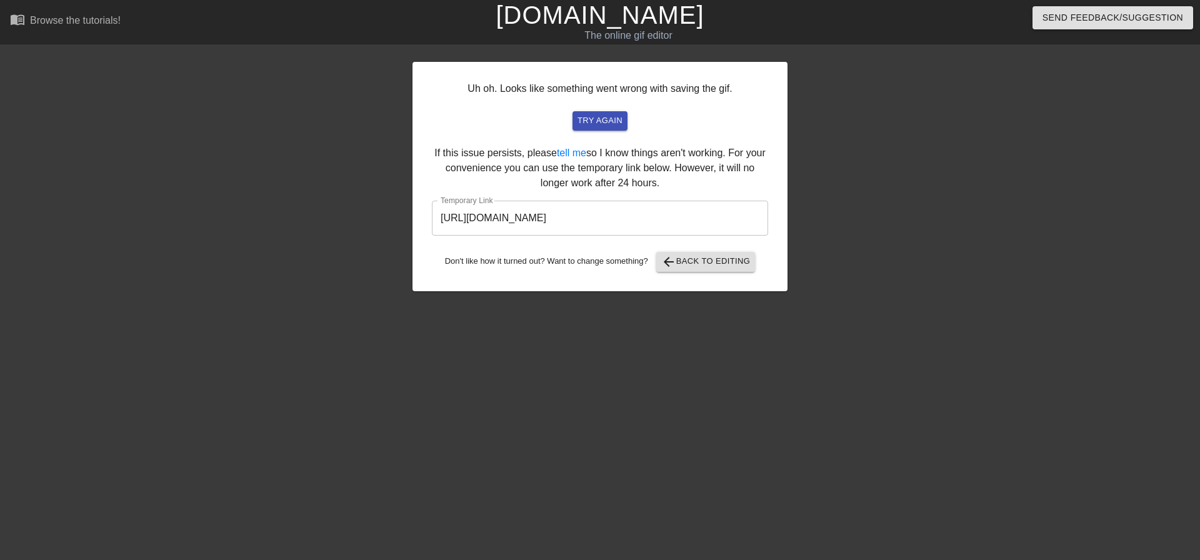
click at [614, 217] on input "[URL][DOMAIN_NAME]" at bounding box center [600, 218] width 336 height 35
click at [609, 113] on button "try again" at bounding box center [599, 120] width 55 height 19
